Goal: Transaction & Acquisition: Purchase product/service

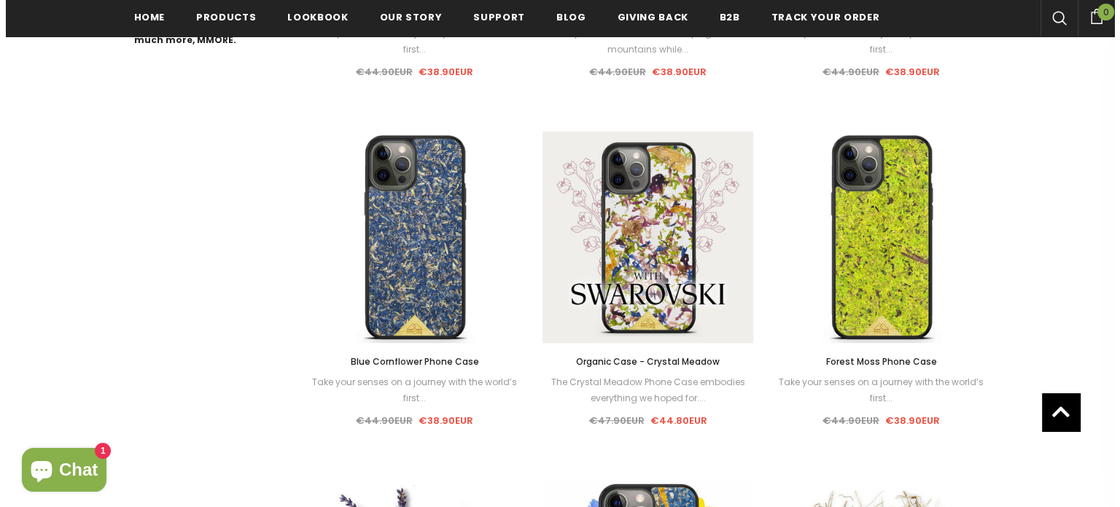
scroll to position [959, 0]
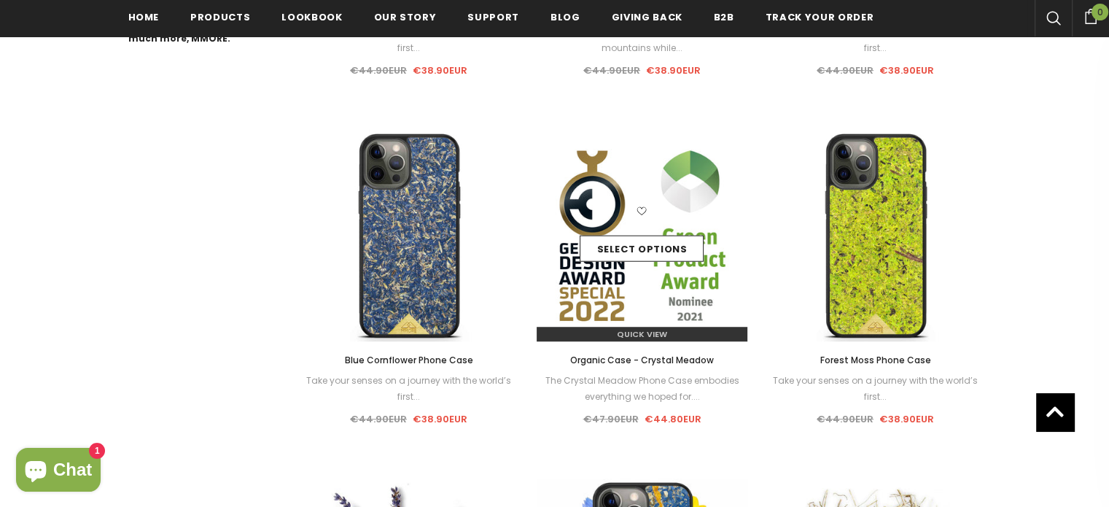
click at [624, 330] on span "Quick View" at bounding box center [642, 334] width 50 height 12
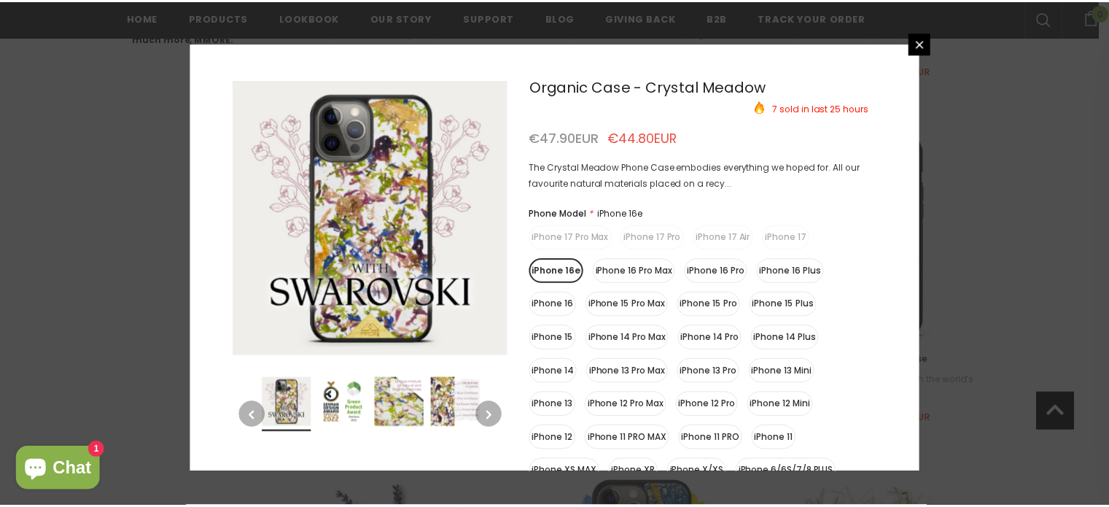
scroll to position [12, 0]
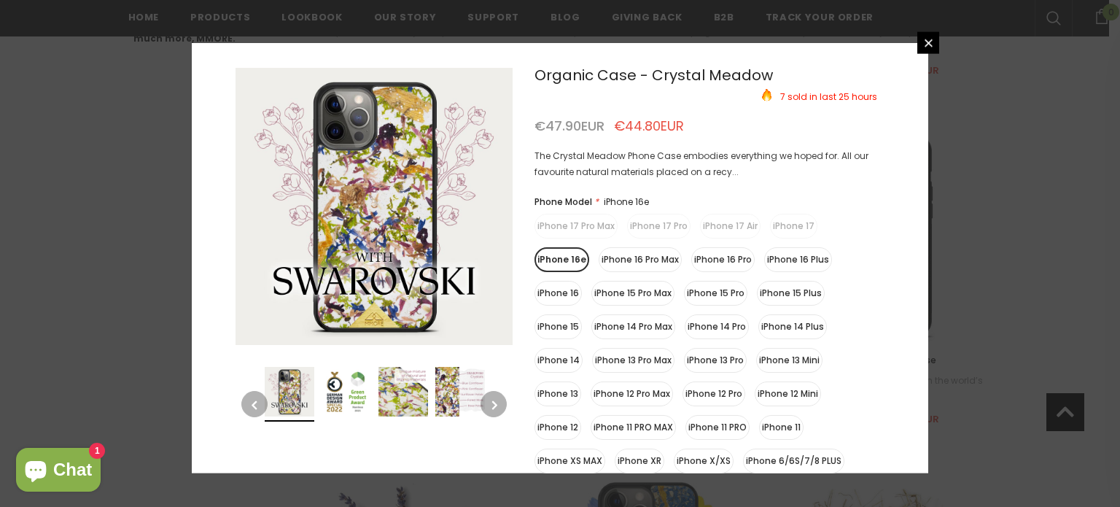
click at [770, 362] on label "iPhone 13 Mini" at bounding box center [789, 359] width 66 height 25
click at [0, 0] on input "iPhone 13 Mini" at bounding box center [0, 0] width 0 height 0
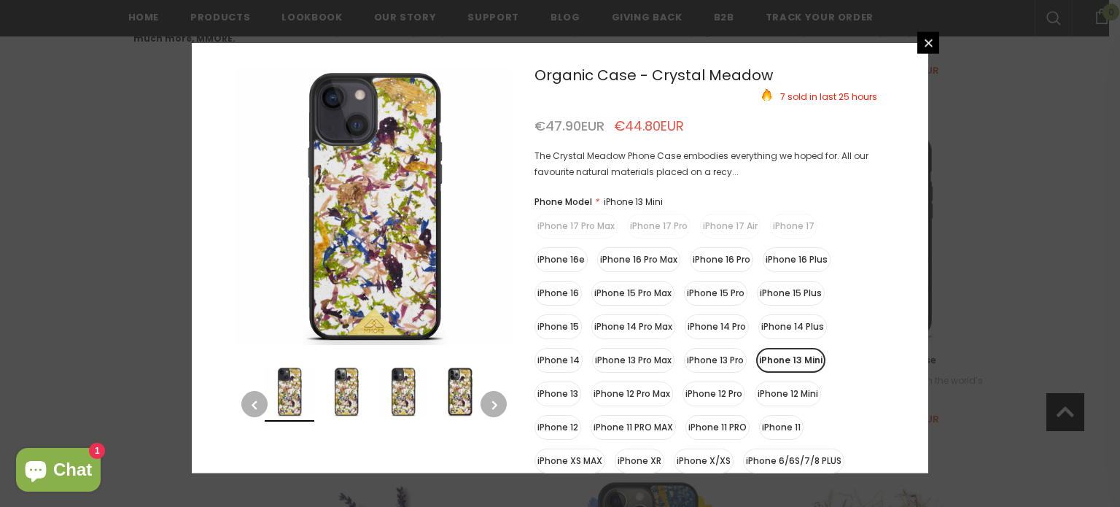
click at [622, 174] on div "The Crystal Meadow Phone Case embodies everything we hoped for. All our favouri…" at bounding box center [706, 163] width 343 height 32
click at [927, 46] on icon at bounding box center [929, 42] width 12 height 12
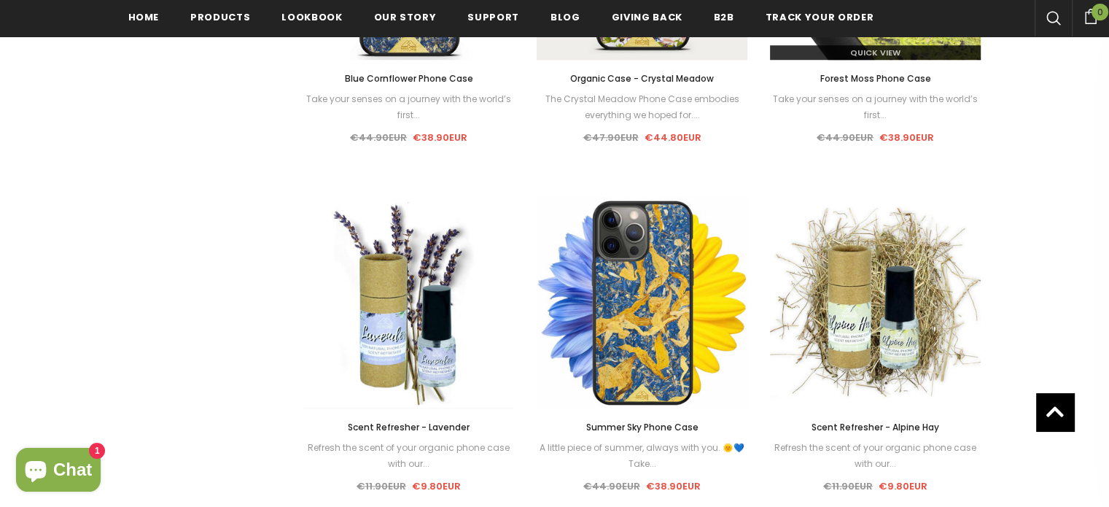
scroll to position [1242, 0]
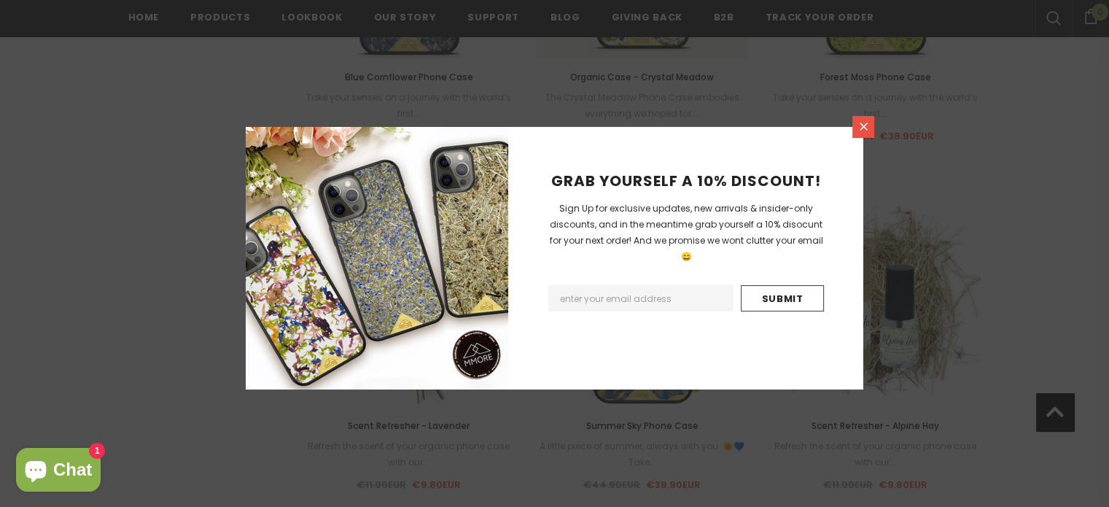
click at [860, 133] on link at bounding box center [864, 127] width 22 height 22
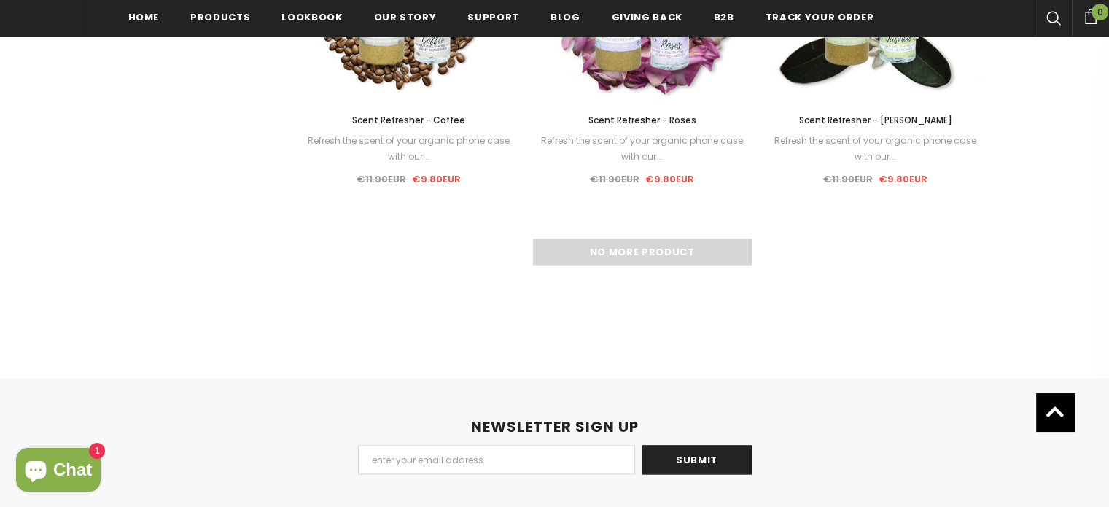
scroll to position [1917, 0]
